Goal: Complete application form

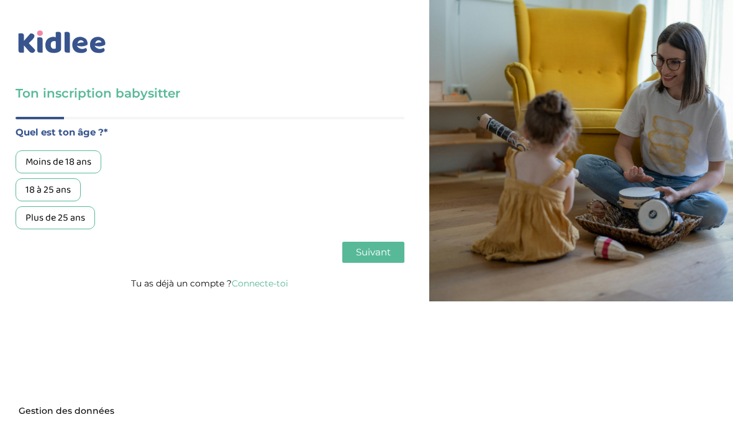
click at [67, 190] on div "18 à 25 ans" at bounding box center [48, 189] width 65 height 23
click at [360, 253] on span "Suivant" at bounding box center [373, 252] width 35 height 12
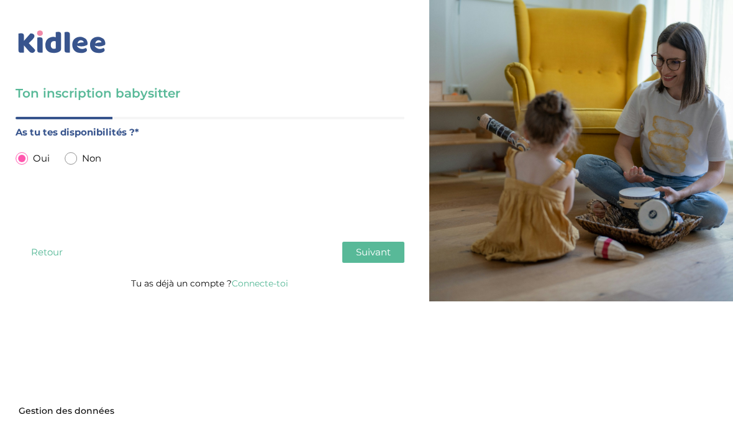
click at [375, 254] on span "Suivant" at bounding box center [373, 252] width 35 height 12
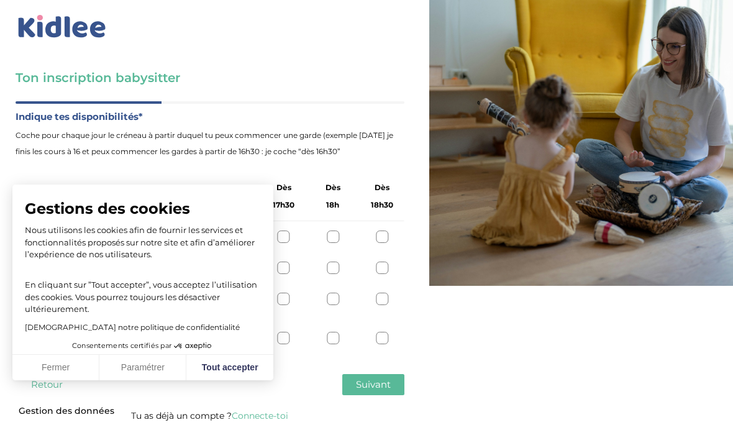
scroll to position [35, 0]
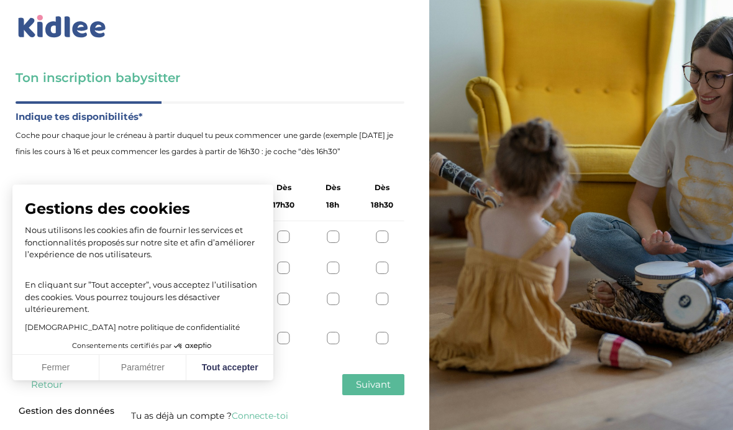
click at [76, 368] on button "Fermer" at bounding box center [55, 368] width 87 height 26
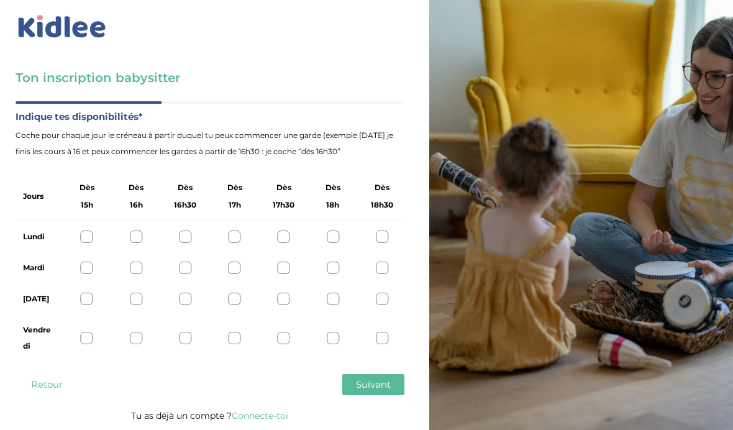
click at [133, 230] on div at bounding box center [136, 236] width 12 height 12
click at [139, 232] on icon at bounding box center [136, 236] width 9 height 9
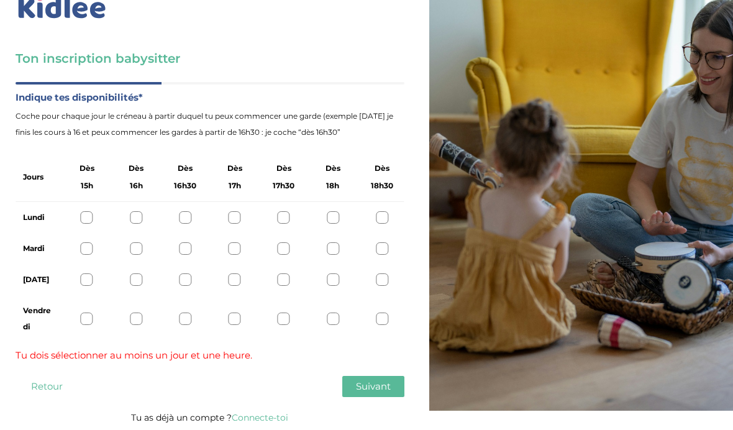
click at [135, 255] on div at bounding box center [136, 248] width 12 height 12
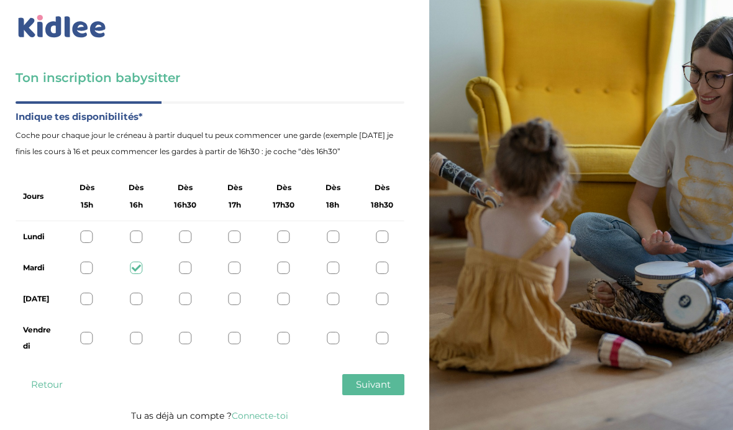
click at [89, 293] on div at bounding box center [87, 299] width 12 height 12
click at [84, 332] on div at bounding box center [87, 338] width 12 height 12
click at [135, 332] on div at bounding box center [136, 338] width 12 height 12
click at [186, 332] on div at bounding box center [185, 338] width 12 height 12
click at [90, 332] on div at bounding box center [87, 338] width 12 height 12
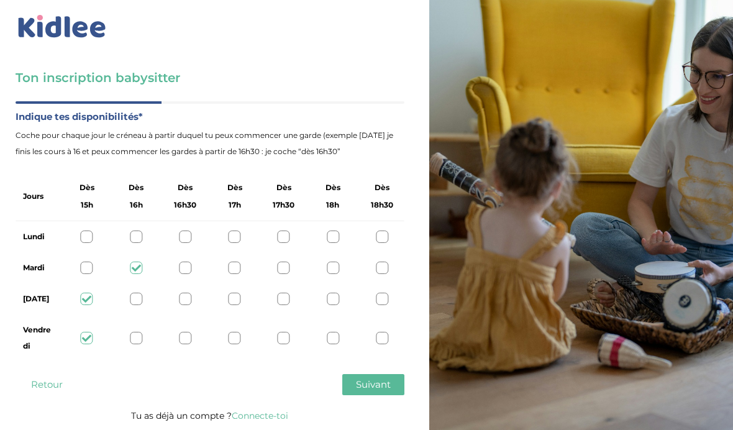
click at [366, 378] on span "Suivant" at bounding box center [373, 384] width 35 height 12
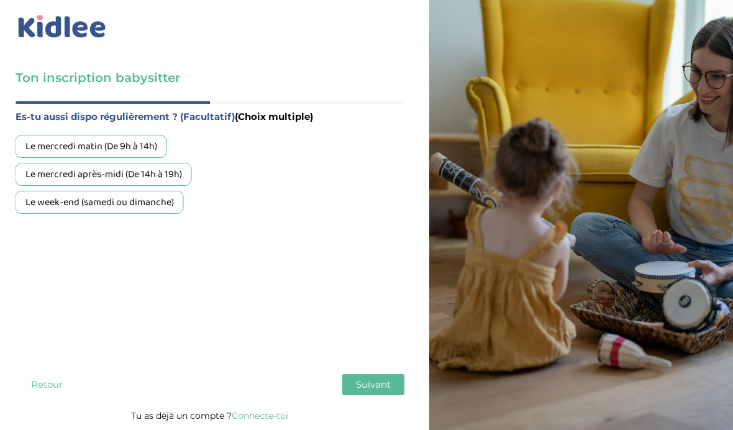
click at [150, 163] on div "Le mercredi après-midi (De 14h à 19h)" at bounding box center [104, 174] width 176 height 23
click at [374, 378] on span "Suivant" at bounding box center [373, 384] width 35 height 12
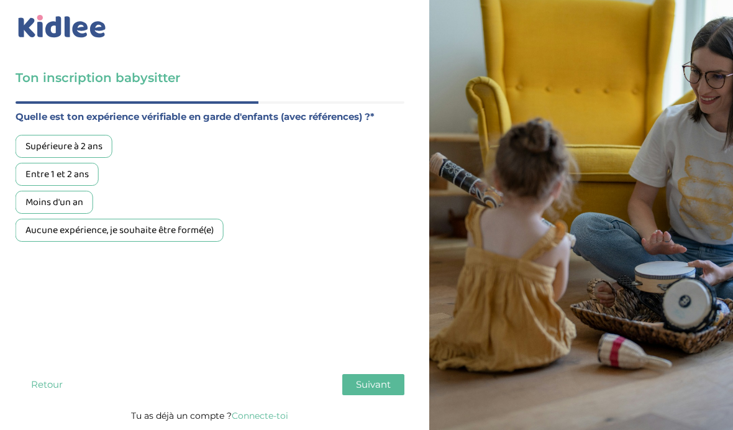
click at [78, 135] on div "Supérieure à 2 ans" at bounding box center [64, 146] width 97 height 23
click at [367, 378] on span "Suivant" at bounding box center [373, 384] width 35 height 12
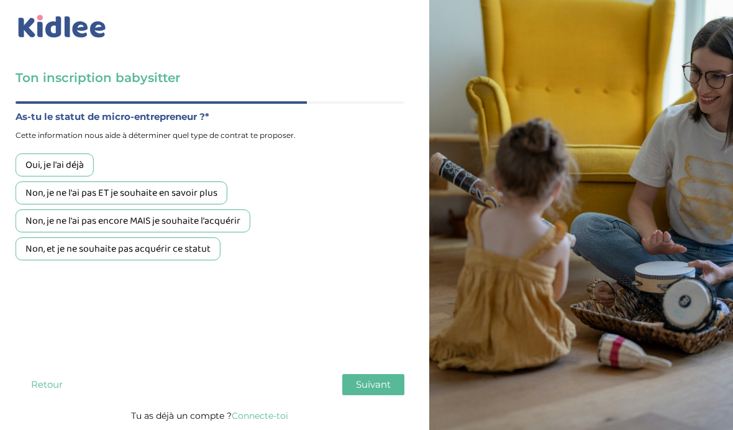
click at [196, 237] on div "Non, et je ne souhaite pas acquérir ce statut" at bounding box center [118, 248] width 205 height 23
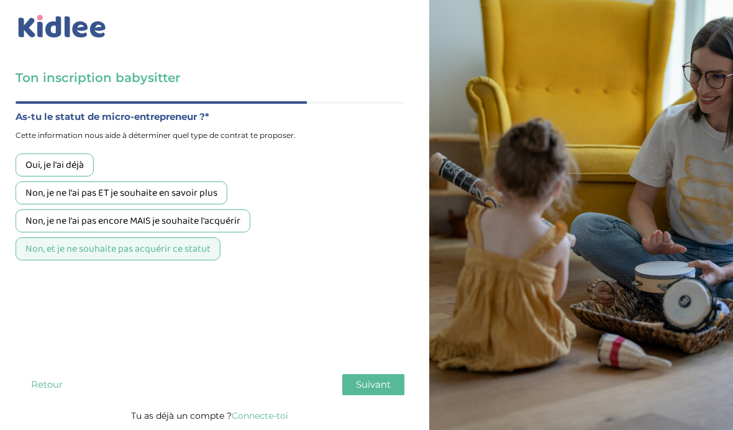
click at [366, 375] on button "Suivant" at bounding box center [373, 384] width 62 height 21
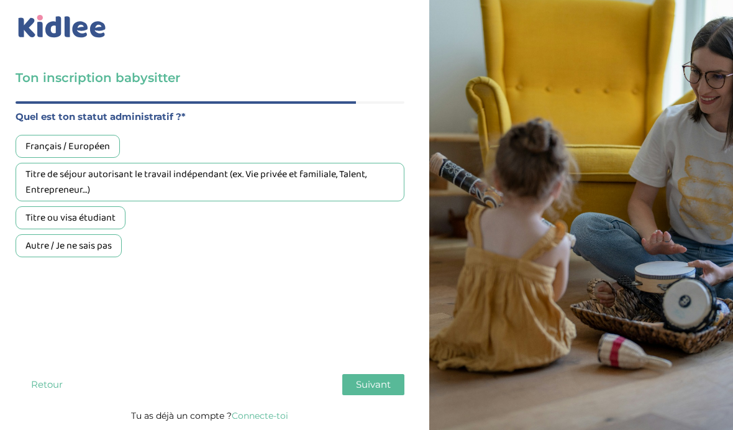
click at [135, 248] on div "Quel est ton statut administratif ?* [DEMOGRAPHIC_DATA] / Européen Titre de séj…" at bounding box center [210, 235] width 389 height 253
click at [84, 206] on div "Titre ou visa étudiant" at bounding box center [71, 217] width 110 height 23
click at [362, 378] on span "Suivant" at bounding box center [373, 384] width 35 height 12
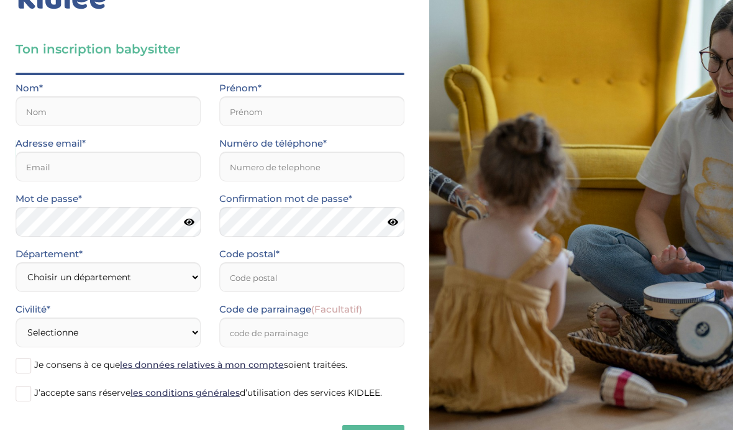
scroll to position [25, 0]
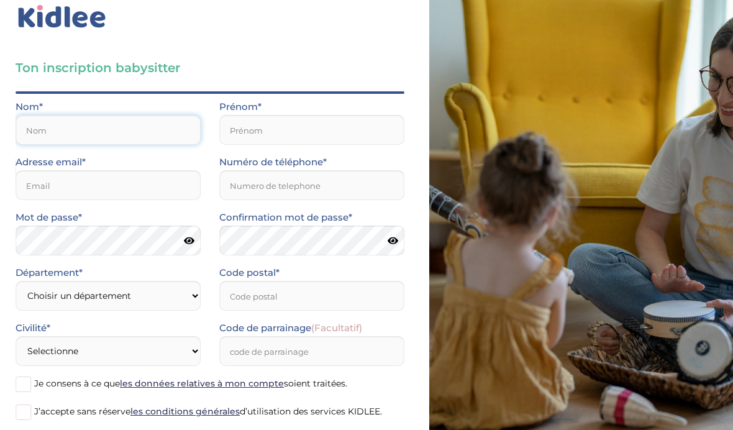
click at [172, 125] on input "text" at bounding box center [108, 130] width 185 height 30
type input "Belabbas"
click at [291, 143] on input "text" at bounding box center [311, 130] width 185 height 30
type input "Fouzia"
click at [115, 177] on input "email" at bounding box center [108, 185] width 185 height 30
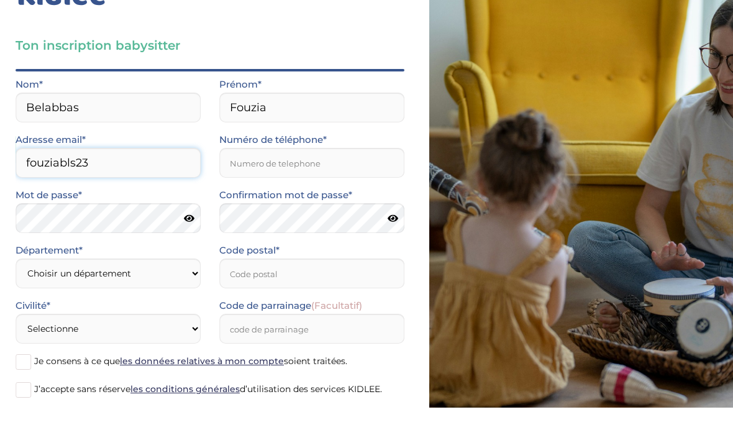
click at [129, 170] on input "fouziabls23" at bounding box center [108, 185] width 185 height 30
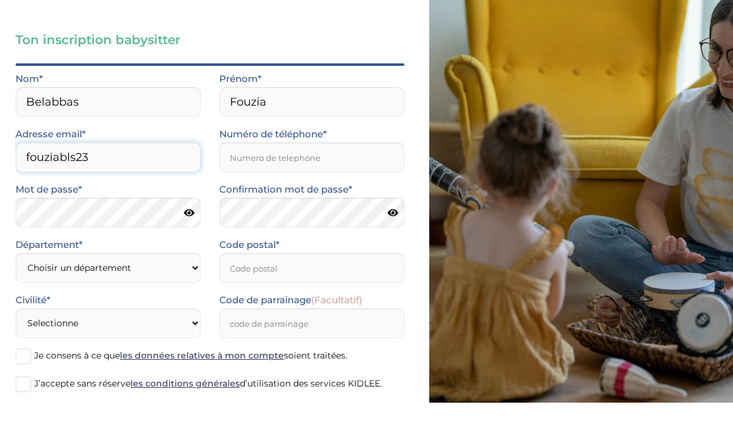
click at [98, 170] on input "fouziabls23" at bounding box center [108, 185] width 185 height 30
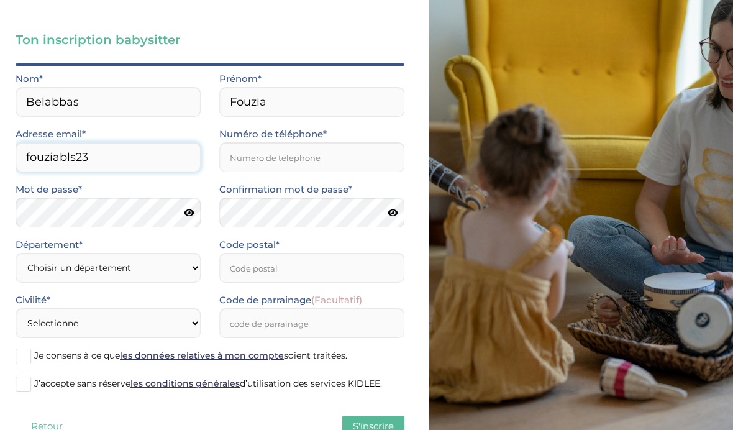
click at [97, 162] on input "fouziabls23" at bounding box center [108, 157] width 185 height 30
type input "fouziabls23@gm"
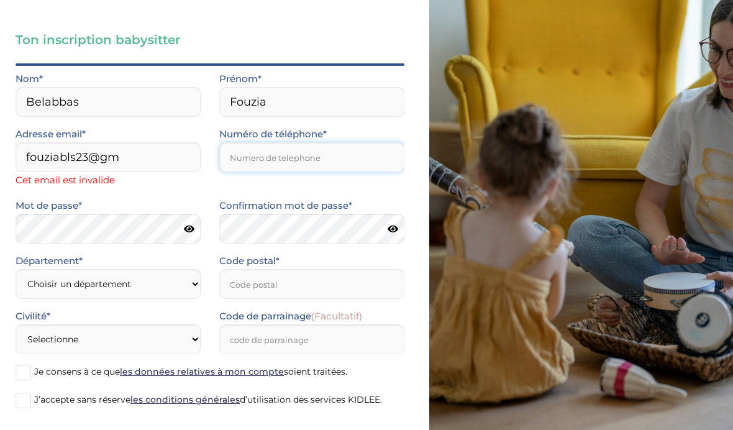
scroll to position [53, 0]
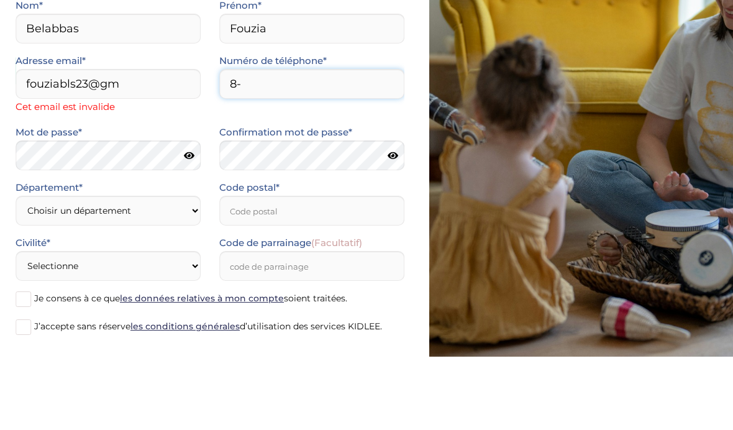
type input "8-"
click at [125, 143] on input "fouziabls23@gm" at bounding box center [108, 158] width 185 height 30
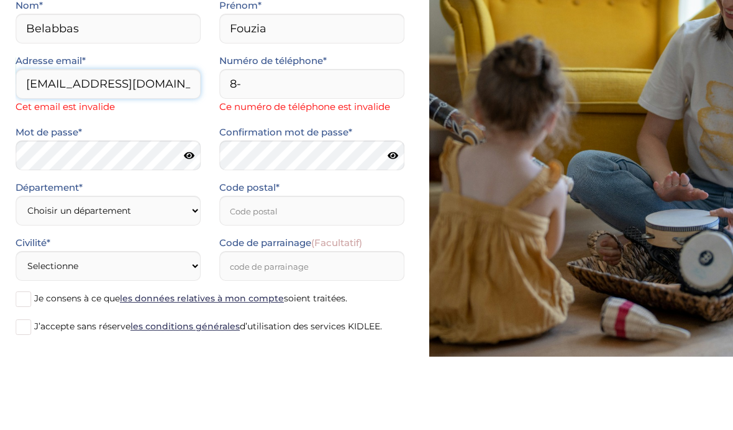
type input "[EMAIL_ADDRESS][DOMAIN_NAME]"
click at [342, 143] on input "8-" at bounding box center [311, 158] width 185 height 30
type input "8"
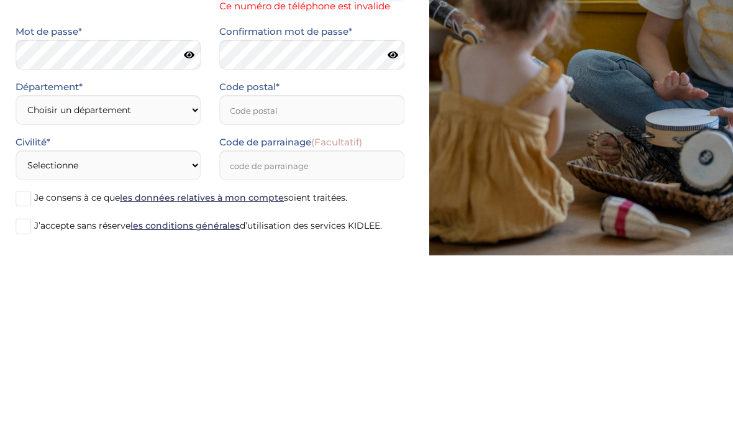
type input "0698560644"
click at [144, 253] on div "Département* Choisir un département [GEOGRAPHIC_DATA] (75) [GEOGRAPHIC_DATA] (9…" at bounding box center [108, 280] width 204 height 55
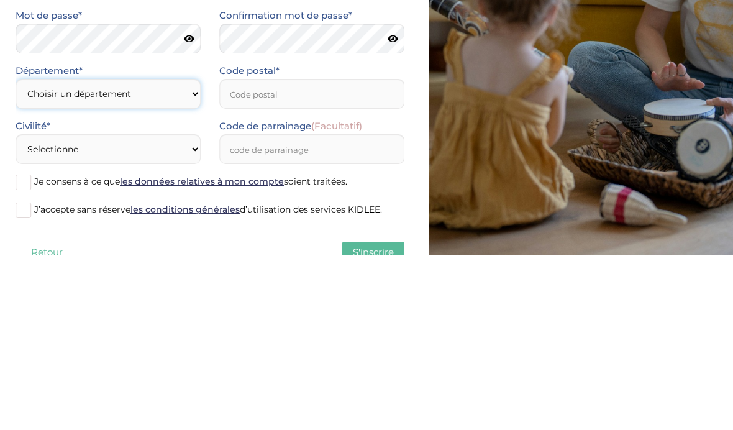
scroll to position [95, 0]
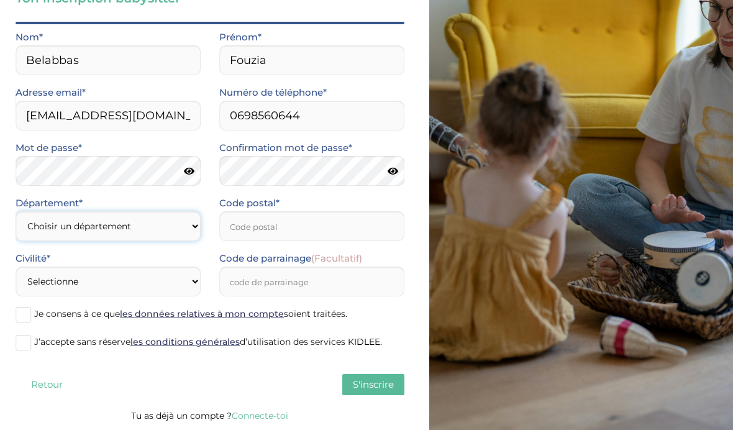
select select "0"
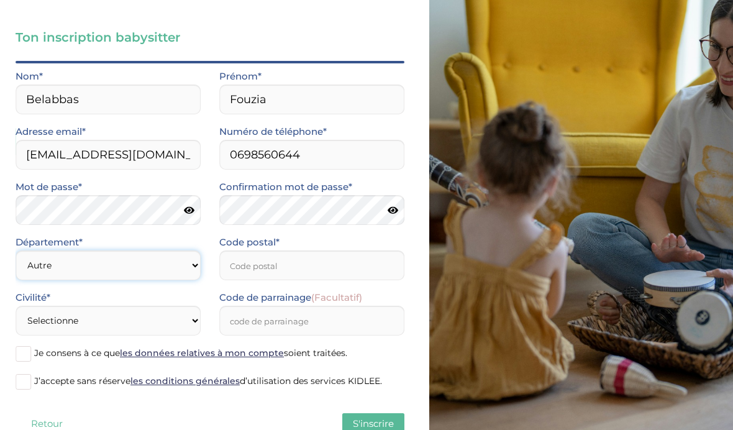
scroll to position [0, 0]
